Goal: Task Accomplishment & Management: Use online tool/utility

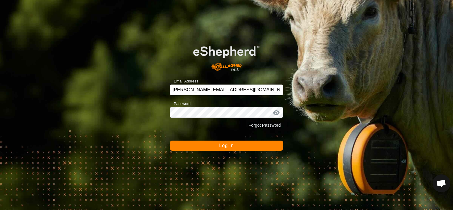
click at [215, 145] on button "Log In" at bounding box center [226, 145] width 113 height 10
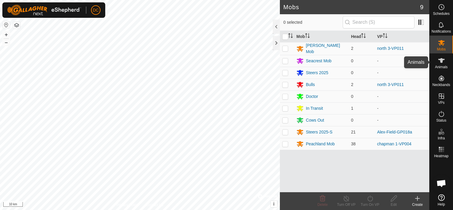
click at [441, 63] on icon at bounding box center [441, 60] width 7 height 7
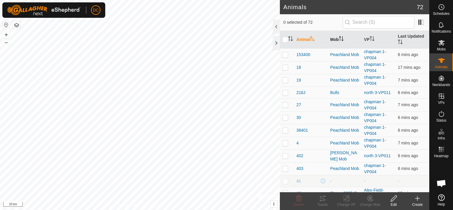
click at [340, 38] on icon "Activate to sort" at bounding box center [341, 38] width 5 height 5
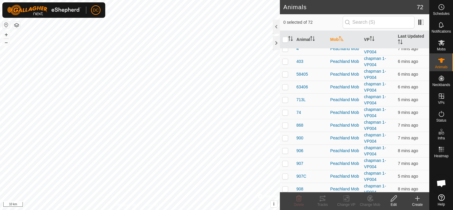
scroll to position [225, 0]
click at [398, 39] on icon "Activate to sort" at bounding box center [400, 41] width 5 height 5
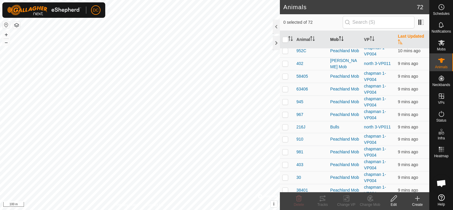
scroll to position [699, 0]
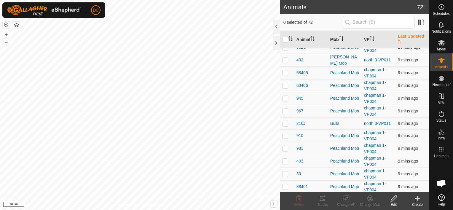
click at [286, 159] on p-checkbox at bounding box center [285, 161] width 6 height 5
checkbox input "true"
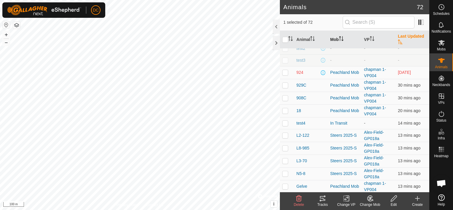
scroll to position [18, 0]
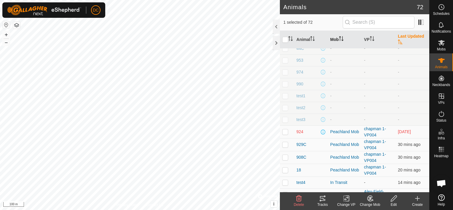
click at [284, 132] on p-checkbox at bounding box center [285, 131] width 6 height 5
checkbox input "true"
click at [320, 200] on icon at bounding box center [320, 200] width 2 height 2
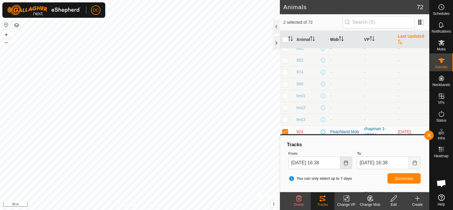
click at [345, 162] on icon "Choose Date" at bounding box center [345, 162] width 5 height 5
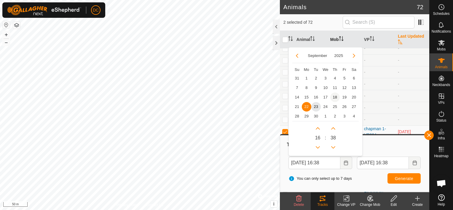
click at [334, 95] on span "18" at bounding box center [334, 96] width 9 height 9
type input "[DATE] 16:38"
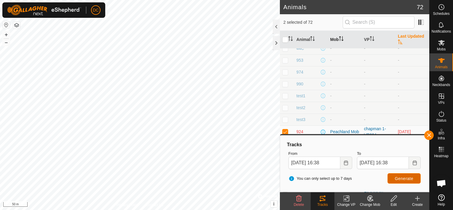
click at [403, 179] on span "Generate" at bounding box center [404, 178] width 18 height 5
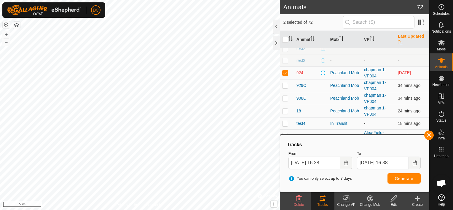
scroll to position [77, 0]
click at [398, 40] on icon "Activate to sort" at bounding box center [400, 41] width 5 height 5
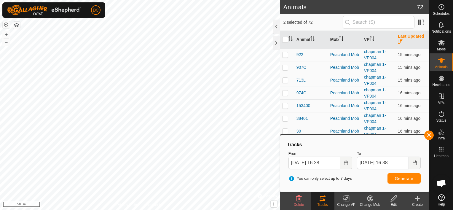
click at [398, 39] on icon "Activate to sort" at bounding box center [400, 41] width 4 height 5
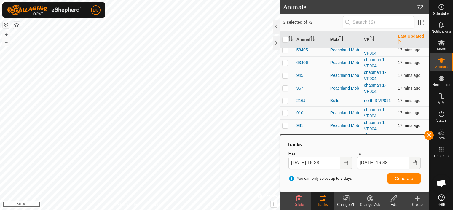
scroll to position [758, 0]
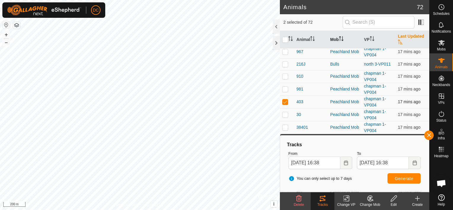
click at [286, 99] on p-checkbox at bounding box center [285, 101] width 6 height 5
checkbox input "false"
click at [405, 178] on span "Generate" at bounding box center [404, 178] width 18 height 5
click at [413, 160] on icon "Choose Date" at bounding box center [414, 162] width 5 height 5
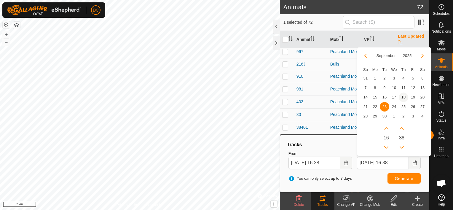
click at [403, 95] on span "18" at bounding box center [402, 96] width 9 height 9
type input "[DATE] 16:38"
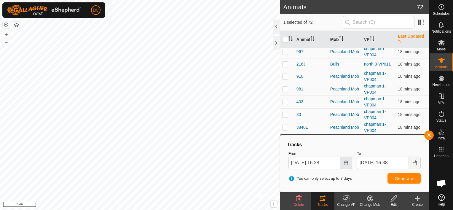
click at [345, 162] on icon "Choose Date" at bounding box center [346, 162] width 4 height 5
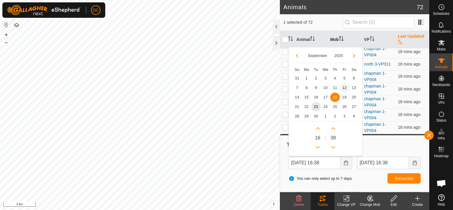
click at [345, 87] on span "12" at bounding box center [344, 87] width 9 height 9
type input "[DATE] 16:38"
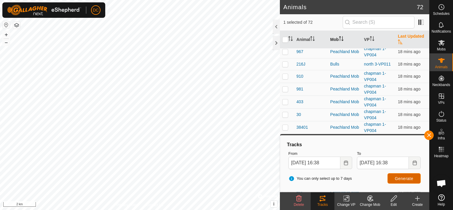
click at [403, 176] on span "Generate" at bounding box center [404, 178] width 18 height 5
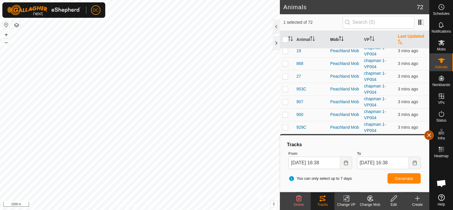
click at [431, 135] on button "button" at bounding box center [428, 134] width 9 height 9
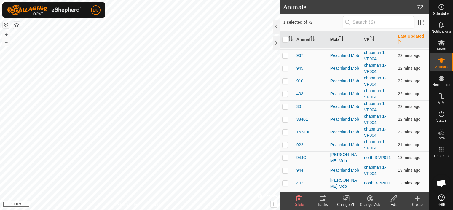
scroll to position [77, 0]
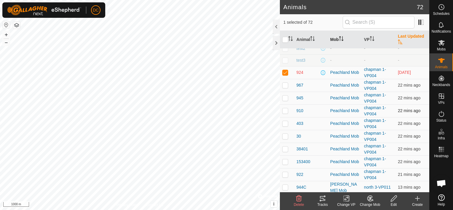
click at [284, 111] on p-checkbox at bounding box center [285, 110] width 6 height 5
checkbox input "true"
click at [322, 198] on icon at bounding box center [322, 198] width 7 height 7
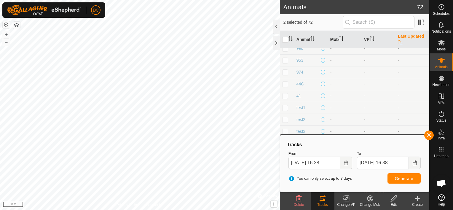
scroll to position [0, 0]
drag, startPoint x: 333, startPoint y: 19, endPoint x: 324, endPoint y: 20, distance: 8.6
click at [324, 20] on span "2 selected of 72" at bounding box center [312, 22] width 59 height 6
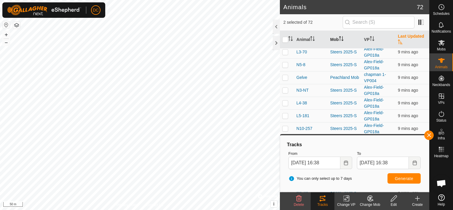
scroll to position [385, 0]
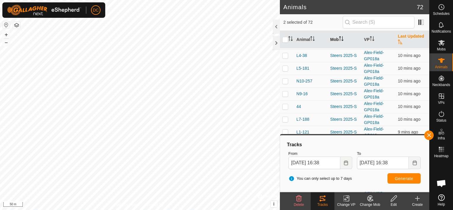
click at [339, 39] on icon "Activate to sort" at bounding box center [341, 38] width 5 height 5
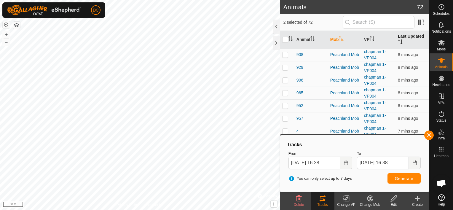
scroll to position [563, 0]
click at [432, 134] on button "button" at bounding box center [428, 134] width 9 height 9
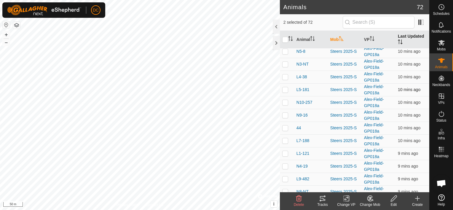
scroll to position [758, 0]
click at [285, 40] on input "checkbox" at bounding box center [285, 40] width 6 height 6
checkbox input "true"
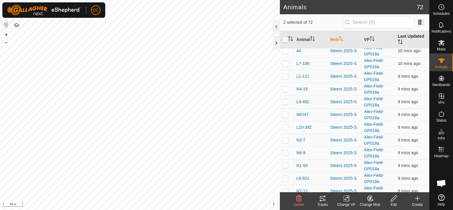
checkbox input "true"
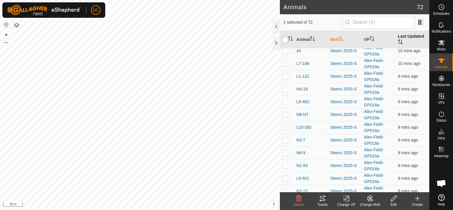
checkbox input "true"
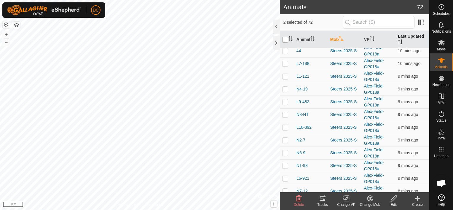
checkbox input "true"
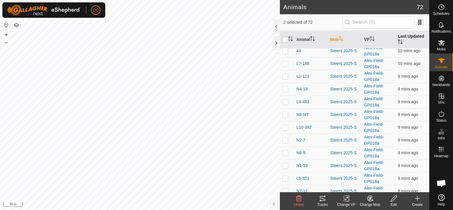
checkbox input "true"
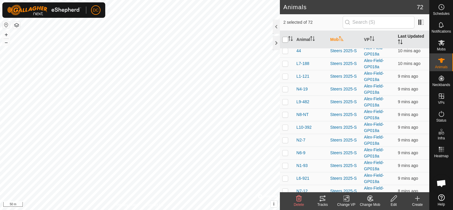
checkbox input "true"
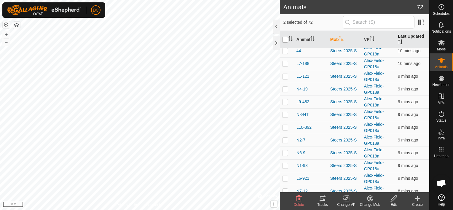
checkbox input "true"
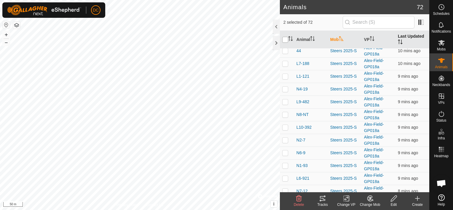
checkbox input "true"
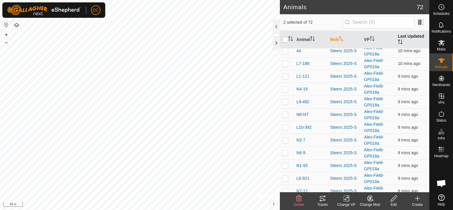
checkbox input "true"
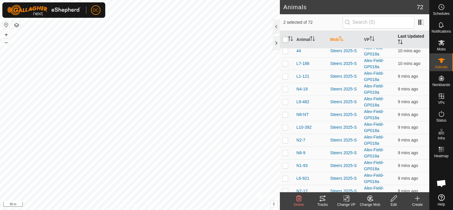
checkbox input "true"
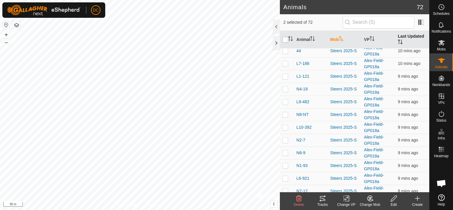
checkbox input "true"
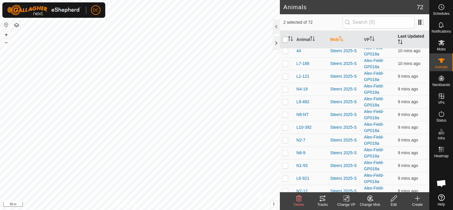
checkbox input "true"
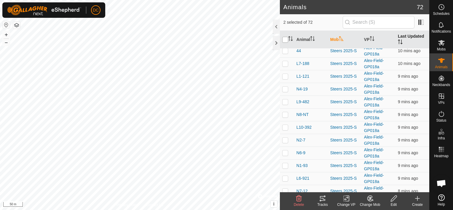
checkbox input "true"
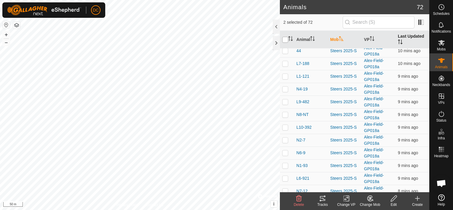
checkbox input "true"
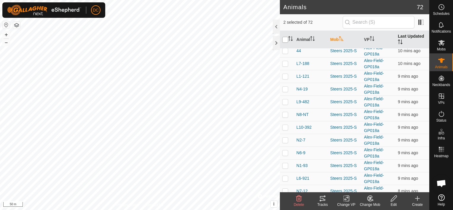
checkbox input "true"
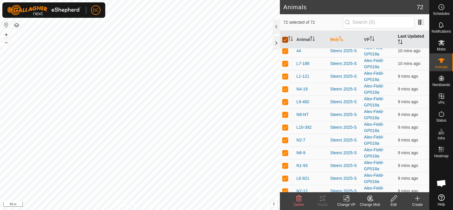
click at [285, 40] on input "checkbox" at bounding box center [285, 40] width 6 height 6
checkbox input "false"
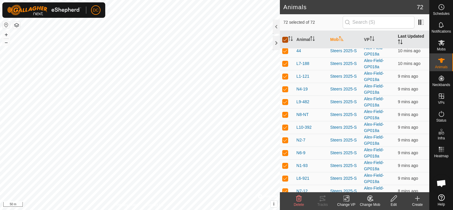
checkbox input "false"
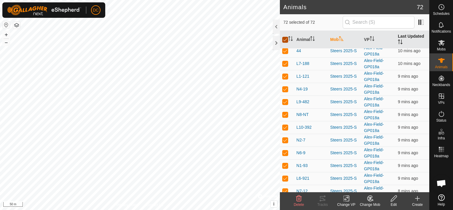
checkbox input "false"
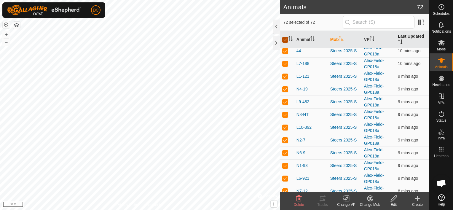
checkbox input "false"
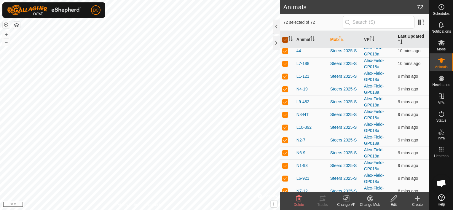
checkbox input "false"
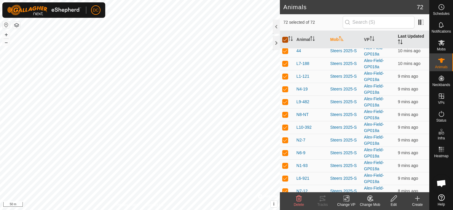
checkbox input "false"
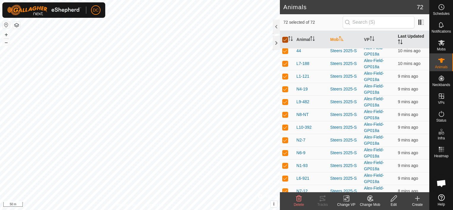
checkbox input "false"
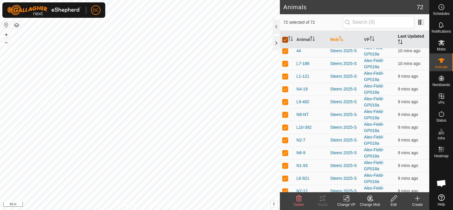
checkbox input "false"
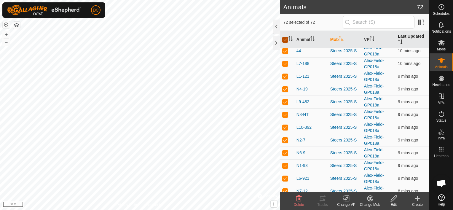
checkbox input "false"
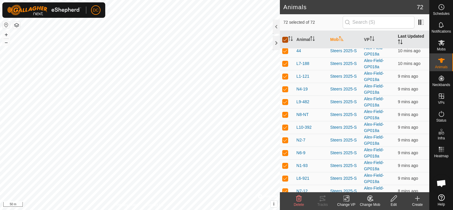
checkbox input "false"
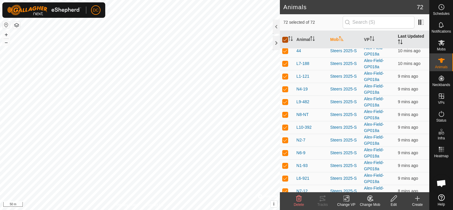
checkbox input "false"
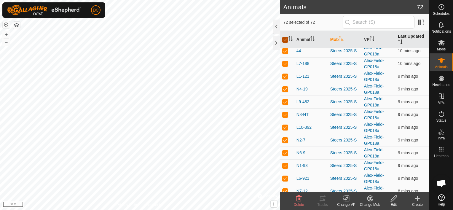
checkbox input "false"
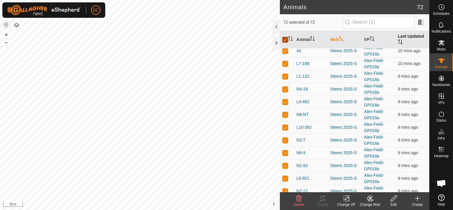
checkbox input "false"
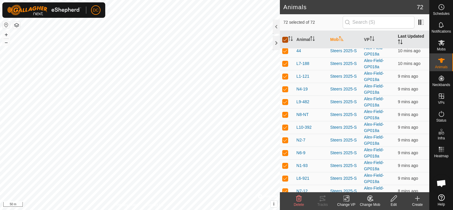
checkbox input "false"
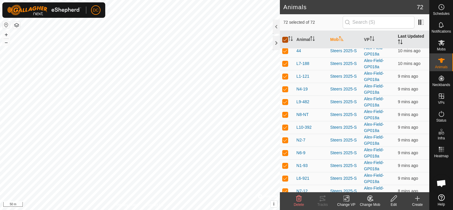
checkbox input "false"
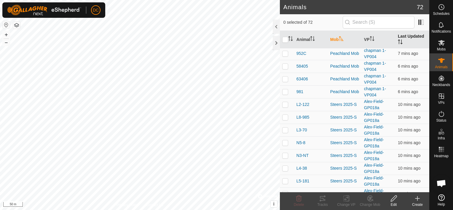
scroll to position [581, 0]
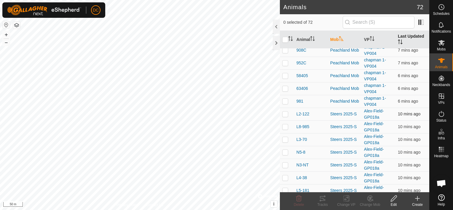
click at [284, 111] on p-checkbox at bounding box center [285, 113] width 6 height 5
checkbox input "true"
click at [287, 124] on p-checkbox at bounding box center [285, 126] width 6 height 5
checkbox input "true"
click at [285, 137] on p-checkbox at bounding box center [285, 139] width 6 height 5
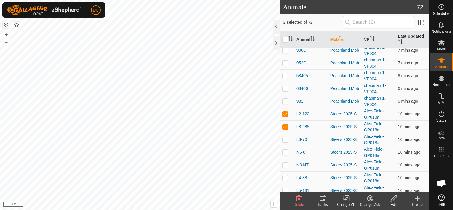
checkbox input "true"
click at [286, 146] on td at bounding box center [287, 152] width 14 height 13
checkbox input "true"
click at [284, 162] on p-checkbox at bounding box center [285, 164] width 6 height 5
checkbox input "true"
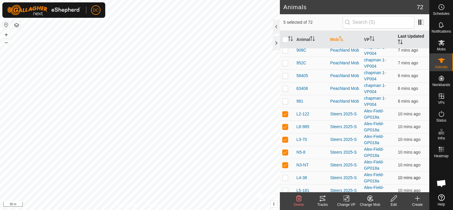
click at [286, 175] on p-checkbox at bounding box center [285, 177] width 6 height 5
checkbox input "true"
click at [285, 188] on p-checkbox at bounding box center [285, 190] width 6 height 5
checkbox input "true"
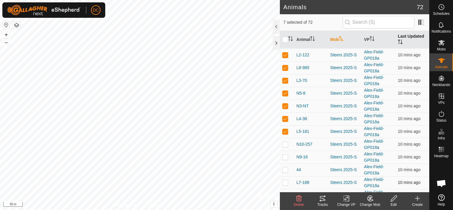
scroll to position [640, 0]
click at [285, 141] on p-checkbox at bounding box center [285, 143] width 6 height 5
checkbox input "true"
click at [284, 154] on p-checkbox at bounding box center [285, 156] width 6 height 5
checkbox input "true"
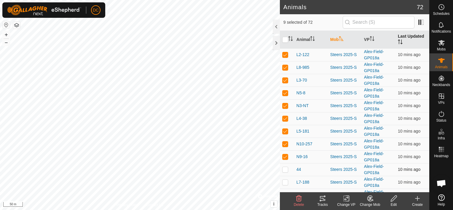
click at [284, 167] on p-checkbox at bounding box center [285, 169] width 6 height 5
checkbox input "true"
click at [320, 200] on icon at bounding box center [322, 198] width 5 height 5
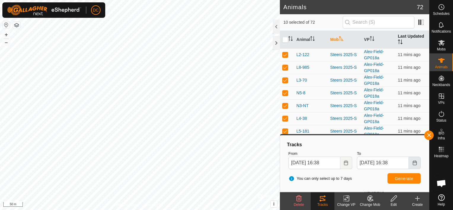
click at [415, 161] on icon "Choose Date" at bounding box center [414, 162] width 4 height 5
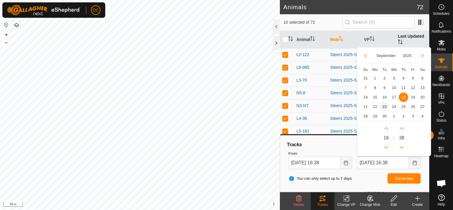
click at [385, 105] on span "23" at bounding box center [384, 106] width 9 height 9
type input "[DATE] 16:38"
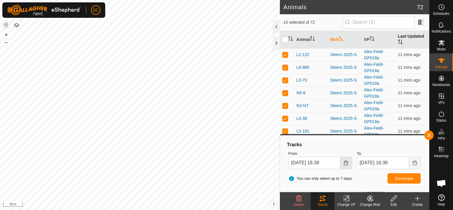
click at [346, 164] on icon "Choose Date" at bounding box center [345, 162] width 5 height 5
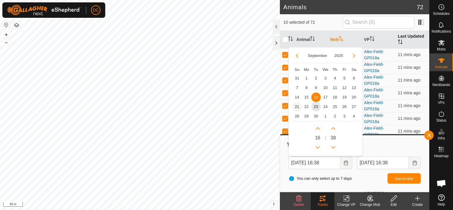
click at [295, 106] on span "21" at bounding box center [296, 106] width 9 height 9
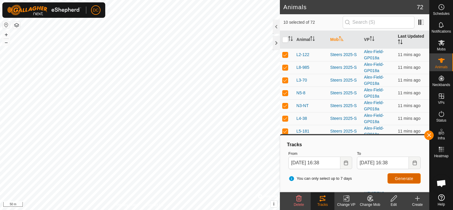
click at [399, 178] on span "Generate" at bounding box center [404, 178] width 18 height 5
click at [346, 162] on icon "Choose Date" at bounding box center [346, 162] width 4 height 5
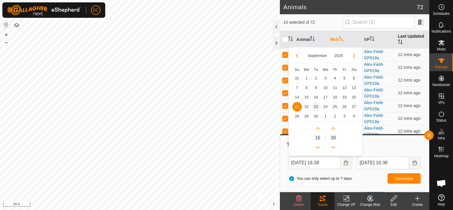
click at [315, 104] on span "23" at bounding box center [315, 106] width 9 height 9
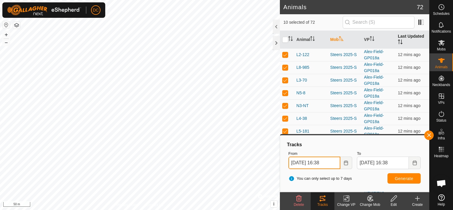
drag, startPoint x: 331, startPoint y: 161, endPoint x: 319, endPoint y: 162, distance: 12.5
click at [319, 162] on input "[DATE] 16:38" at bounding box center [314, 162] width 52 height 12
type input "[DATE] 1000"
click at [371, 177] on div "You can only select up to 7 days Generate" at bounding box center [354, 178] width 137 height 14
click at [346, 162] on icon "Choose Date" at bounding box center [345, 162] width 5 height 5
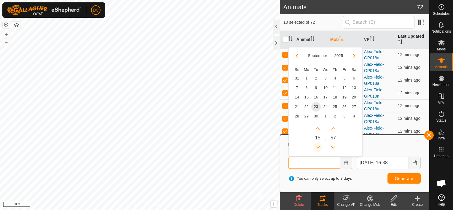
click at [316, 147] on button "Previous Hour" at bounding box center [317, 147] width 9 height 9
click at [316, 148] on span "Previous Hour" at bounding box center [316, 148] width 0 height 0
click at [316, 147] on button "Previous Hour" at bounding box center [317, 147] width 9 height 9
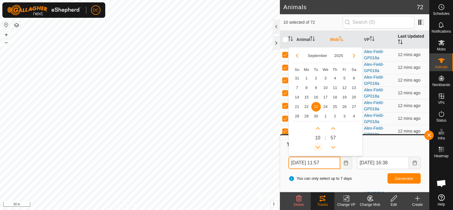
click at [316, 147] on button "Previous Hour" at bounding box center [317, 147] width 9 height 9
click at [333, 146] on button "Previous Minute" at bounding box center [332, 147] width 9 height 9
click at [334, 146] on span "Previous Minute" at bounding box center [334, 146] width 0 height 0
click at [333, 146] on button "Previous Minute" at bounding box center [332, 147] width 9 height 9
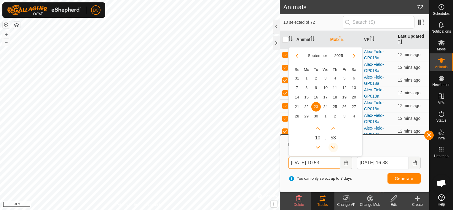
click at [333, 146] on button "Previous Minute" at bounding box center [332, 147] width 9 height 9
click at [334, 146] on span "Previous Minute" at bounding box center [334, 146] width 0 height 0
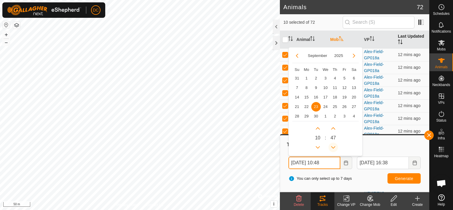
click at [333, 146] on button "Previous Minute" at bounding box center [332, 147] width 9 height 9
click at [334, 146] on span "Previous Minute" at bounding box center [334, 146] width 0 height 0
click at [333, 146] on button "Previous Minute" at bounding box center [332, 147] width 9 height 9
click at [333, 146] on icon "Previous Minute" at bounding box center [333, 147] width 5 height 5
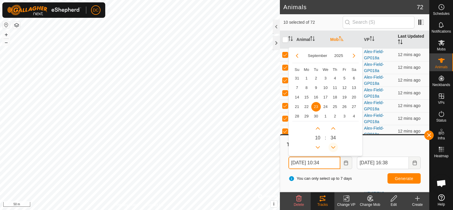
click at [333, 146] on button "Previous Minute" at bounding box center [332, 147] width 9 height 9
click at [332, 147] on icon "Previous Minute" at bounding box center [333, 147] width 5 height 5
click at [332, 147] on button "Previous Minute" at bounding box center [332, 147] width 9 height 9
click at [332, 147] on icon "Previous Minute" at bounding box center [333, 147] width 5 height 5
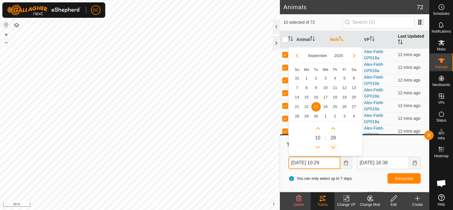
click at [332, 147] on icon "Previous Minute" at bounding box center [333, 147] width 5 height 5
click at [332, 147] on button "Previous Minute" at bounding box center [332, 147] width 9 height 9
click at [333, 147] on span "Previous Minute" at bounding box center [333, 147] width 0 height 0
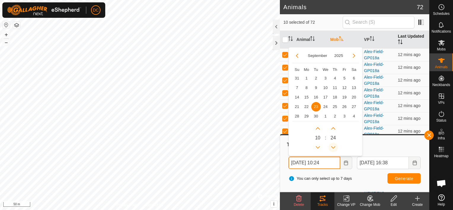
click at [332, 147] on button "Previous Minute" at bounding box center [332, 147] width 9 height 9
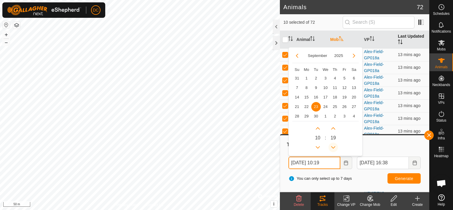
click at [332, 147] on button "Previous Minute" at bounding box center [332, 147] width 9 height 9
click at [332, 147] on icon "Previous Minute" at bounding box center [333, 147] width 5 height 5
click at [332, 147] on button "Previous Minute" at bounding box center [332, 147] width 9 height 9
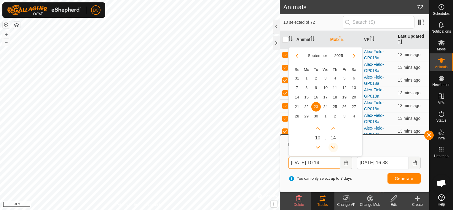
click at [332, 147] on icon "Previous Minute" at bounding box center [333, 147] width 5 height 5
click at [332, 147] on button "Previous Minute" at bounding box center [332, 147] width 9 height 9
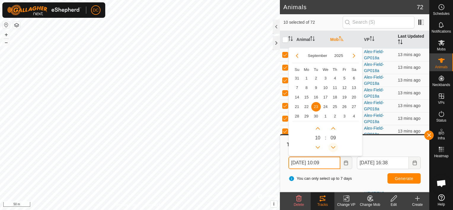
click at [332, 147] on button "Previous Minute" at bounding box center [332, 147] width 9 height 9
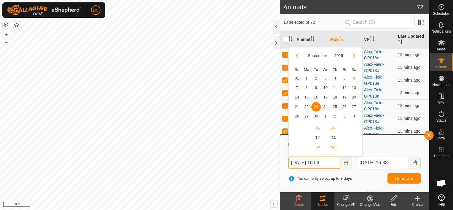
click at [332, 147] on button "Previous Minute" at bounding box center [332, 147] width 9 height 9
type input "[DATE] 10:01"
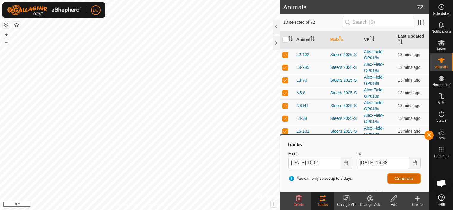
click at [411, 177] on span "Generate" at bounding box center [404, 178] width 18 height 5
click at [428, 134] on button "button" at bounding box center [428, 134] width 9 height 9
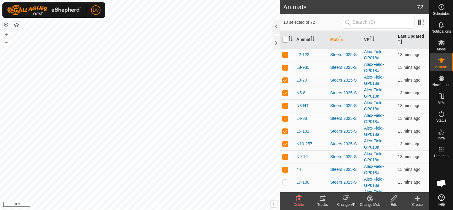
click at [283, 40] on input "checkbox" at bounding box center [285, 40] width 6 height 6
checkbox input "true"
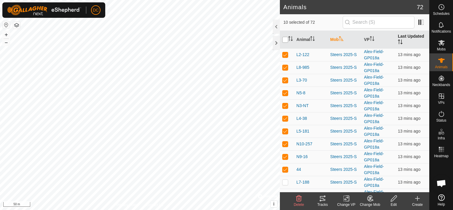
checkbox input "true"
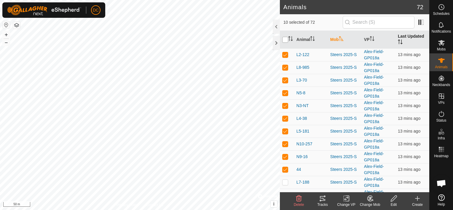
checkbox input "true"
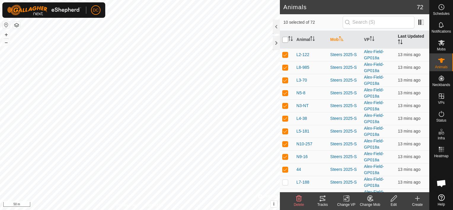
checkbox input "true"
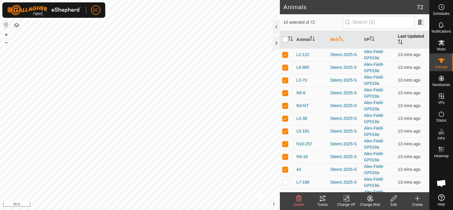
checkbox input "true"
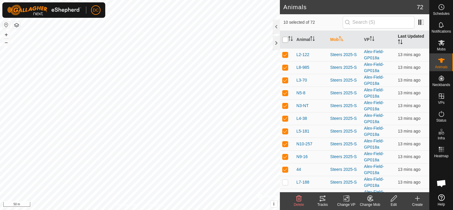
checkbox input "true"
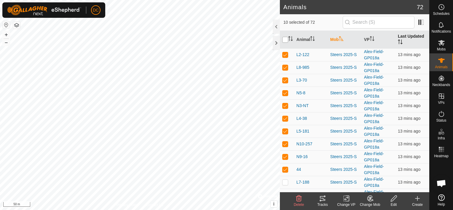
checkbox input "true"
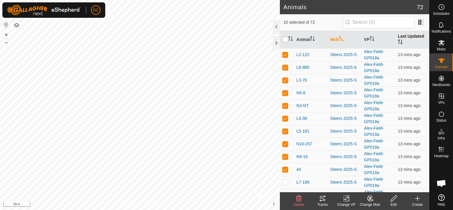
checkbox input "true"
click at [285, 39] on input "checkbox" at bounding box center [285, 40] width 6 height 6
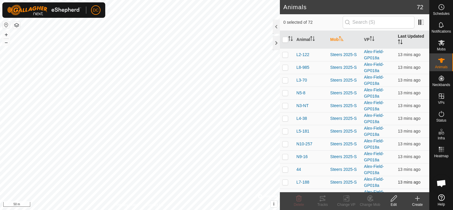
drag, startPoint x: 285, startPoint y: 176, endPoint x: 283, endPoint y: 172, distance: 4.0
click at [284, 180] on p-checkbox at bounding box center [285, 182] width 6 height 5
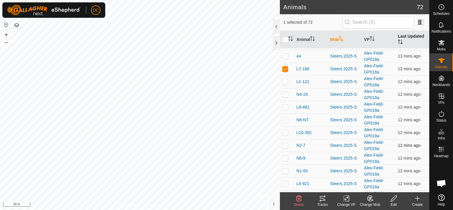
scroll to position [758, 0]
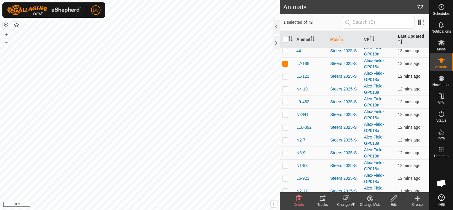
click at [284, 74] on p-checkbox at bounding box center [285, 76] width 6 height 5
click at [287, 87] on p-checkbox at bounding box center [285, 89] width 6 height 5
click at [286, 99] on p-checkbox at bounding box center [285, 101] width 6 height 5
click at [286, 112] on p-checkbox at bounding box center [285, 114] width 6 height 5
click at [284, 125] on p-checkbox at bounding box center [285, 127] width 6 height 5
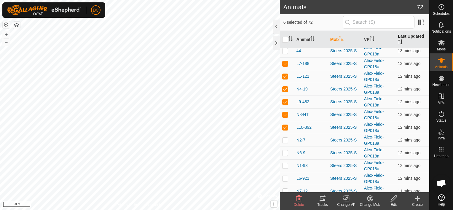
click at [284, 137] on p-checkbox at bounding box center [285, 139] width 6 height 5
click at [283, 150] on p-checkbox at bounding box center [285, 152] width 6 height 5
click at [285, 163] on p-checkbox at bounding box center [285, 165] width 6 height 5
click at [286, 176] on p-checkbox at bounding box center [285, 178] width 6 height 5
click at [284, 188] on p-checkbox at bounding box center [285, 190] width 6 height 5
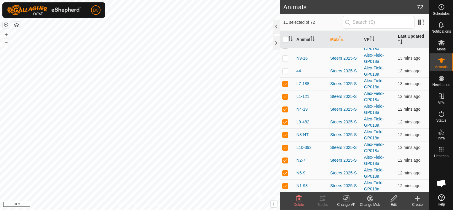
scroll to position [729, 0]
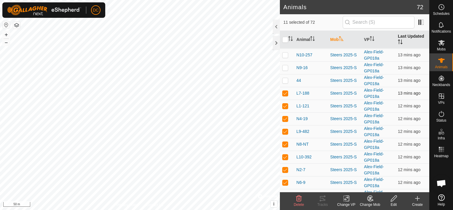
click at [283, 91] on p-checkbox at bounding box center [285, 93] width 6 height 5
click at [322, 198] on icon at bounding box center [322, 198] width 5 height 5
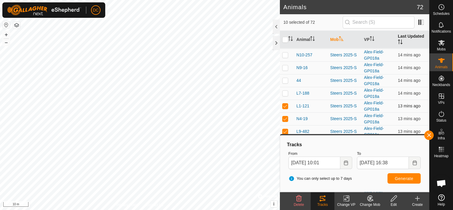
click at [285, 103] on p-checkbox at bounding box center [285, 105] width 6 height 5
click at [284, 91] on p-checkbox at bounding box center [285, 93] width 6 height 5
click at [404, 179] on span "Generate" at bounding box center [404, 178] width 18 height 5
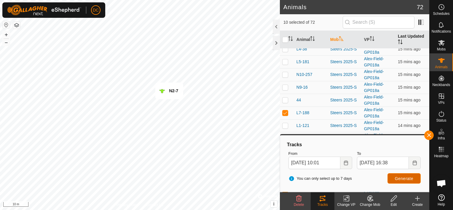
scroll to position [758, 0]
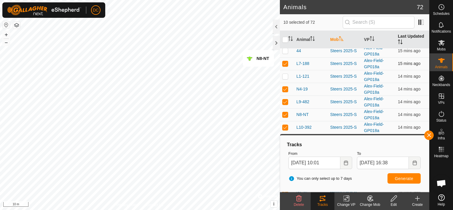
click at [285, 61] on p-checkbox at bounding box center [285, 63] width 6 height 5
click at [428, 133] on button "button" at bounding box center [428, 134] width 9 height 9
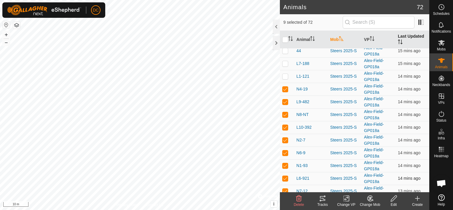
click at [284, 176] on p-checkbox at bounding box center [285, 178] width 6 height 5
click at [286, 163] on p-checkbox at bounding box center [285, 165] width 6 height 5
click at [285, 150] on p-checkbox at bounding box center [285, 152] width 6 height 5
click at [286, 137] on p-checkbox at bounding box center [285, 139] width 6 height 5
click at [287, 125] on p-checkbox at bounding box center [285, 127] width 6 height 5
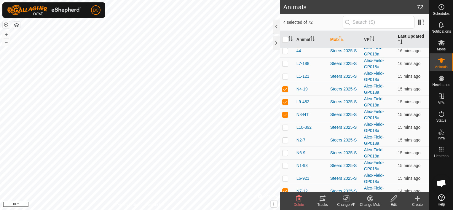
click at [284, 112] on p-checkbox at bounding box center [285, 114] width 6 height 5
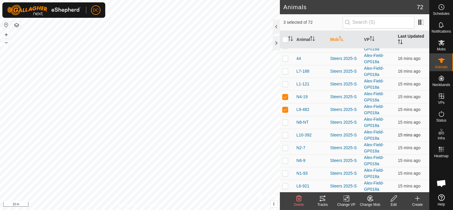
scroll to position [729, 0]
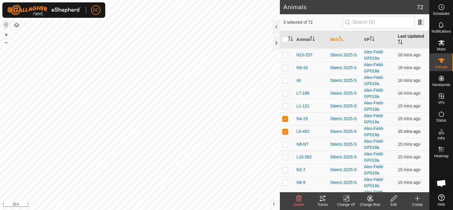
click at [284, 129] on p-checkbox at bounding box center [285, 131] width 6 height 5
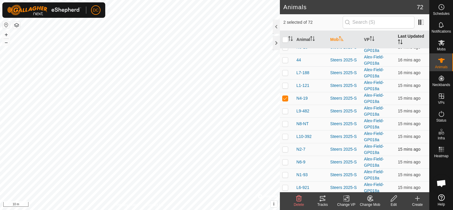
scroll to position [758, 0]
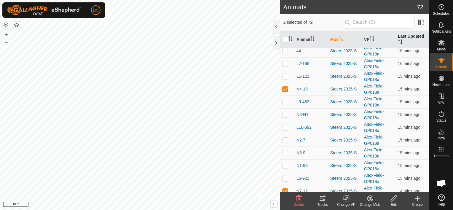
click at [321, 198] on icon at bounding box center [322, 198] width 5 height 5
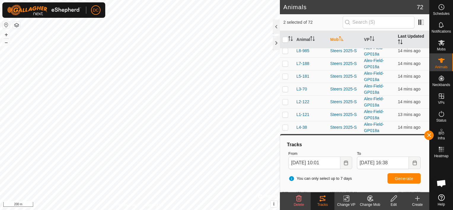
click at [206, 209] on html "DC Schedules Notifications Mobs Animals Neckbands VPs Status Infra Heatmap Help…" at bounding box center [226, 105] width 453 height 210
click at [275, 26] on div at bounding box center [276, 27] width 7 height 14
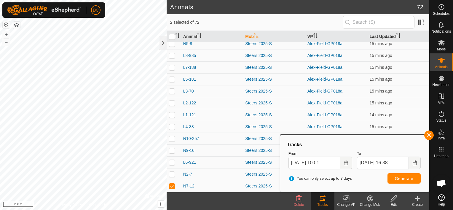
scroll to position [703, 0]
click at [429, 134] on button "button" at bounding box center [428, 134] width 9 height 9
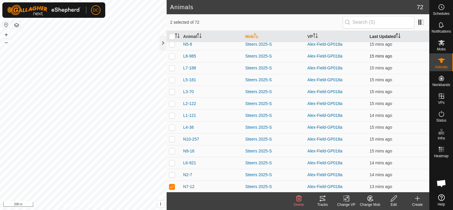
scroll to position [673, 0]
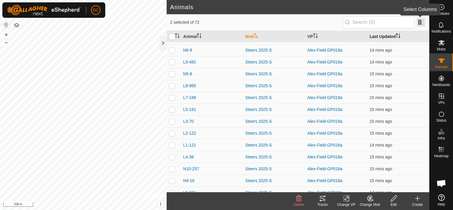
click at [420, 23] on span at bounding box center [420, 21] width 9 height 9
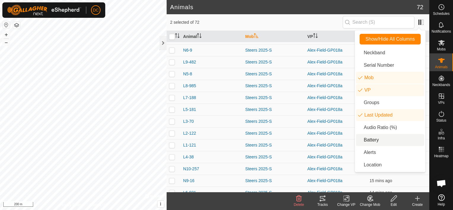
click at [370, 139] on li "Battery" at bounding box center [390, 140] width 68 height 12
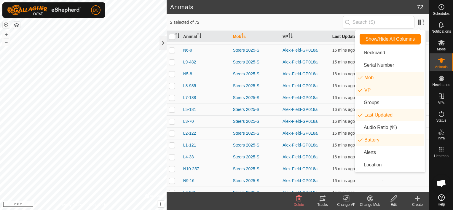
click at [333, 23] on span "2 selected of 72" at bounding box center [256, 22] width 172 height 6
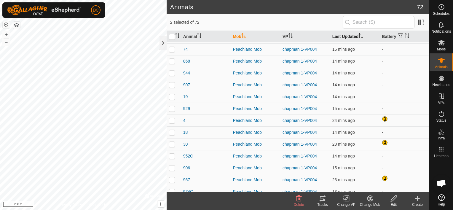
scroll to position [178, 0]
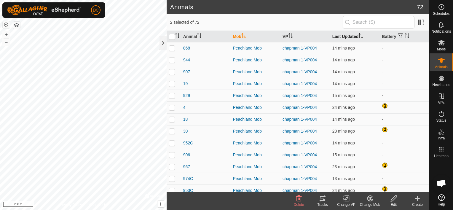
click at [173, 107] on p-checkbox at bounding box center [172, 107] width 6 height 5
click at [171, 131] on p-checkbox at bounding box center [172, 131] width 6 height 5
click at [170, 166] on p-checkbox at bounding box center [172, 166] width 6 height 5
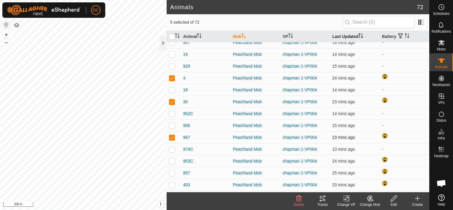
scroll to position [207, 0]
click at [171, 159] on p-checkbox at bounding box center [172, 160] width 6 height 5
click at [171, 171] on p-checkbox at bounding box center [172, 172] width 6 height 5
click at [173, 184] on p-checkbox at bounding box center [172, 184] width 6 height 5
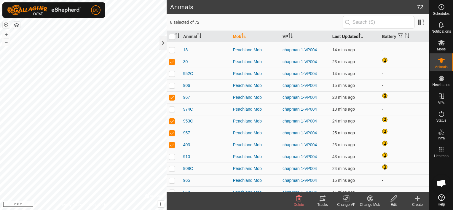
scroll to position [267, 0]
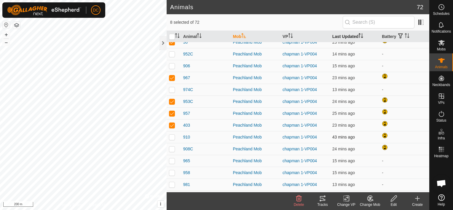
click at [171, 138] on p-checkbox at bounding box center [172, 137] width 6 height 5
click at [171, 150] on p-checkbox at bounding box center [172, 148] width 6 height 5
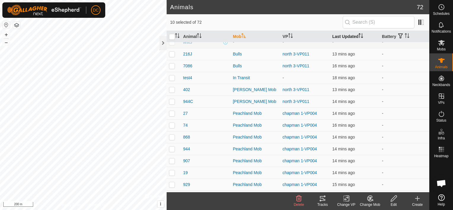
scroll to position [237, 0]
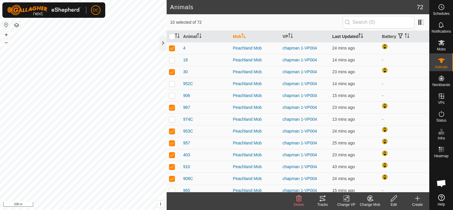
click at [320, 199] on icon at bounding box center [322, 198] width 7 height 7
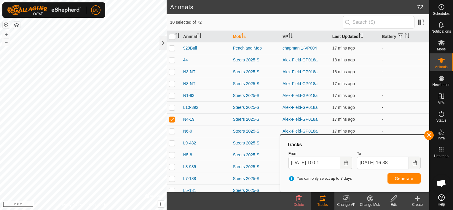
scroll to position [703, 0]
